Goal: Task Accomplishment & Management: Use online tool/utility

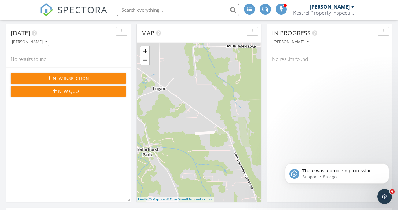
scroll to position [163, 0]
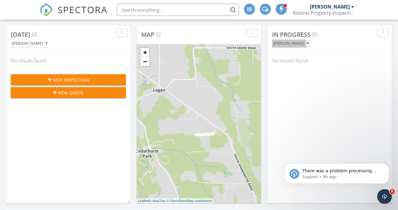
click at [307, 41] on icon "button" at bounding box center [308, 43] width 2 height 4
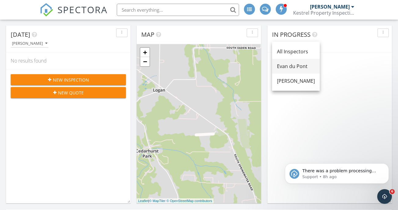
click at [287, 72] on link "Evan du Pont" at bounding box center [296, 66] width 48 height 15
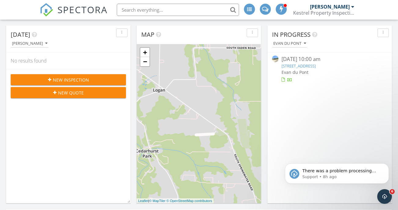
click at [314, 63] on link "[STREET_ADDRESS]" at bounding box center [299, 66] width 34 height 6
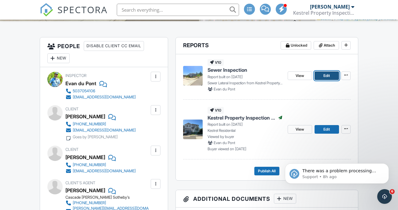
click at [327, 79] on span "Edit" at bounding box center [327, 76] width 6 height 6
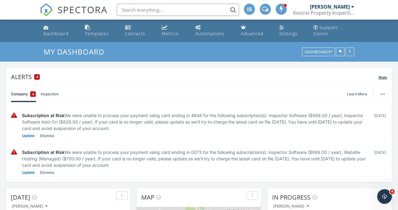
scroll to position [0, 0]
